Goal: Find specific page/section

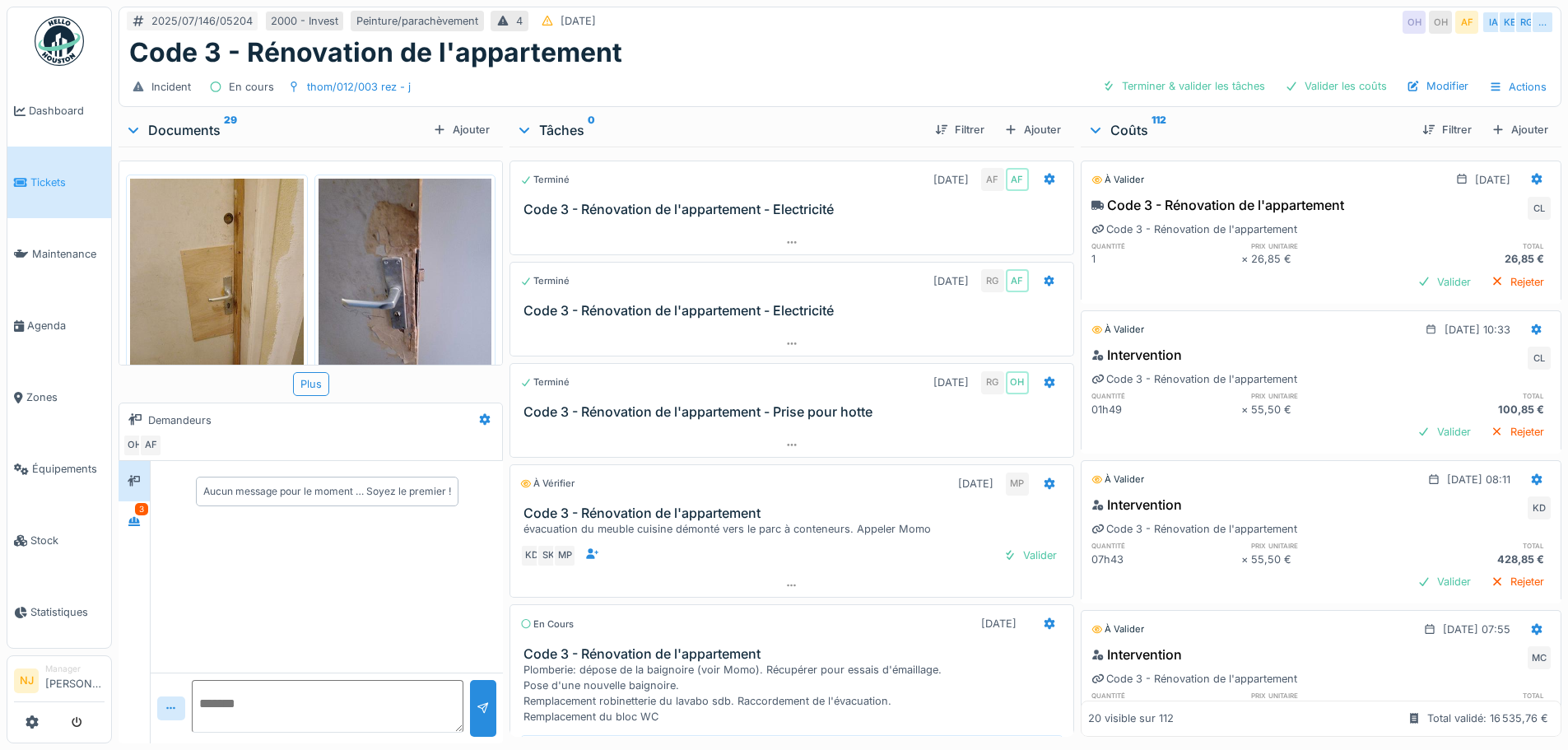
scroll to position [13, 0]
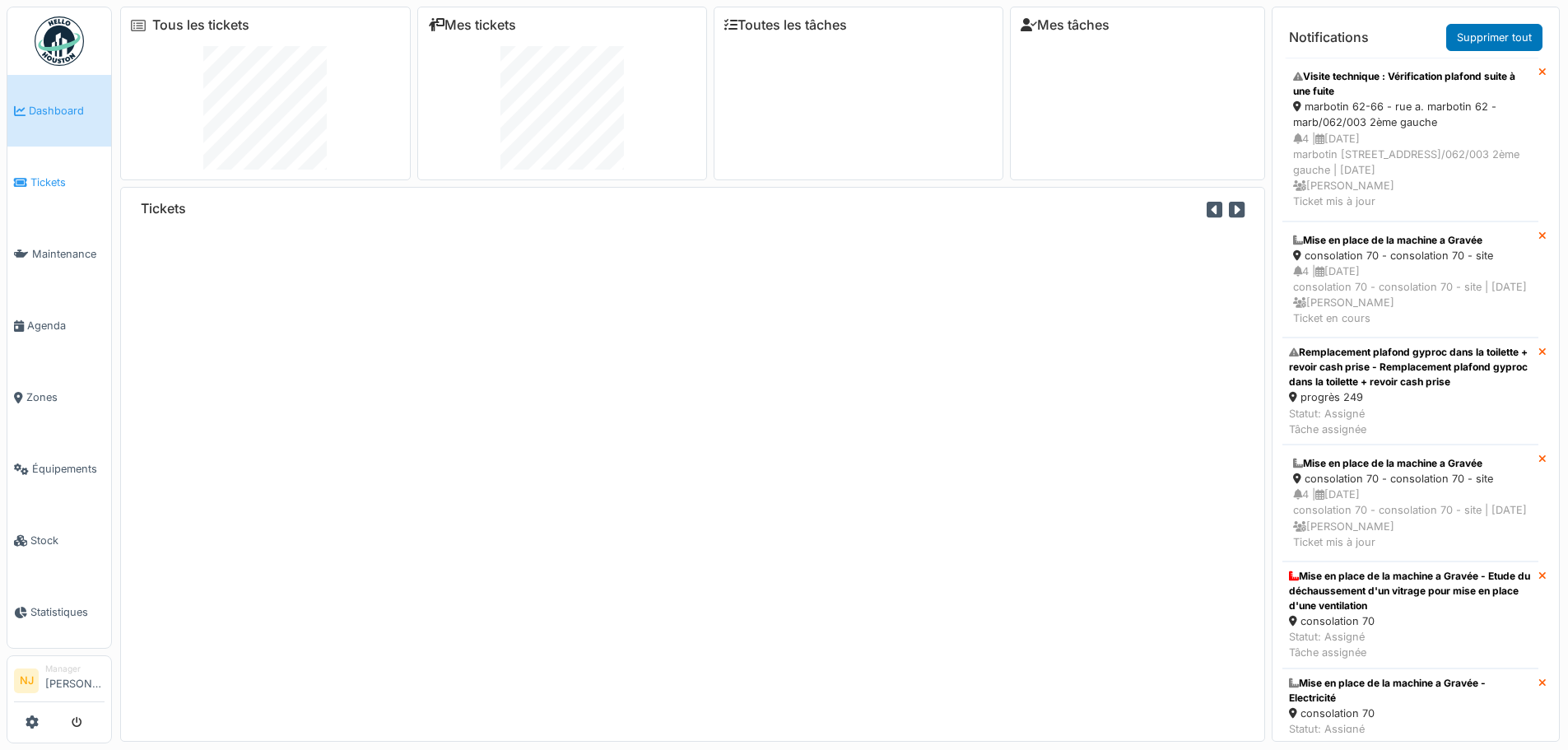
click at [49, 178] on span "Tickets" at bounding box center [67, 183] width 74 height 15
